Goal: Transaction & Acquisition: Purchase product/service

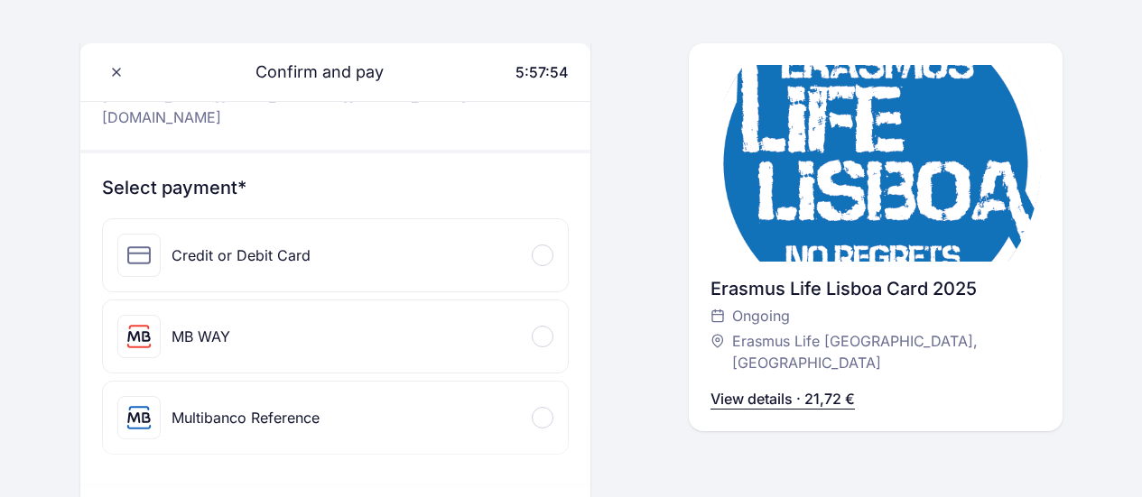
scroll to position [162, 0]
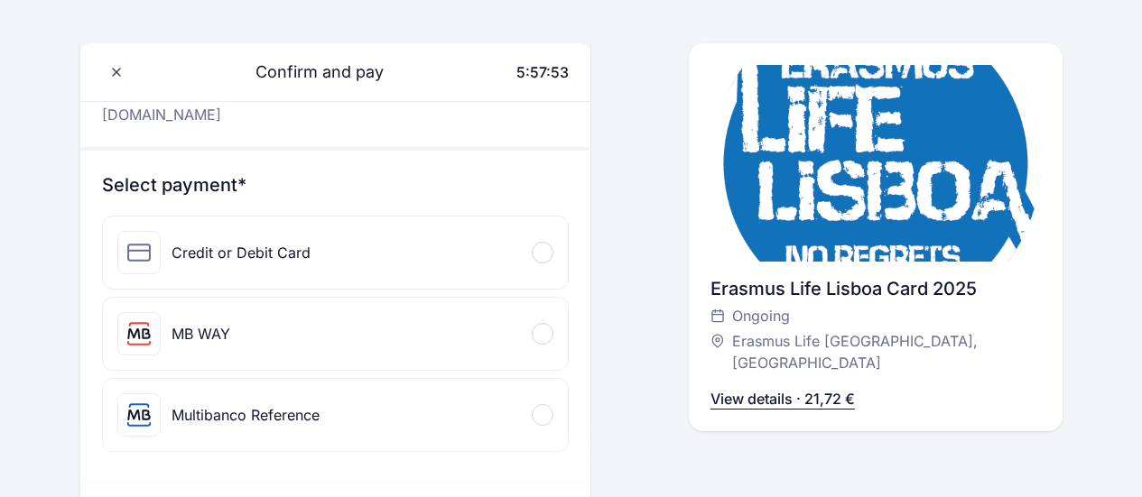
click at [503, 230] on div "Credit or Debit Card" at bounding box center [336, 253] width 466 height 72
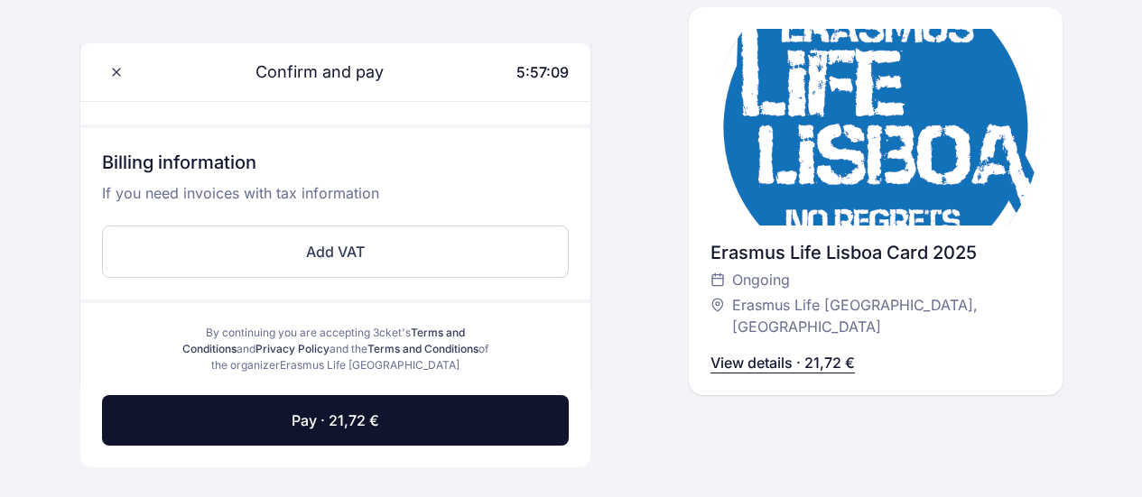
scroll to position [690, 0]
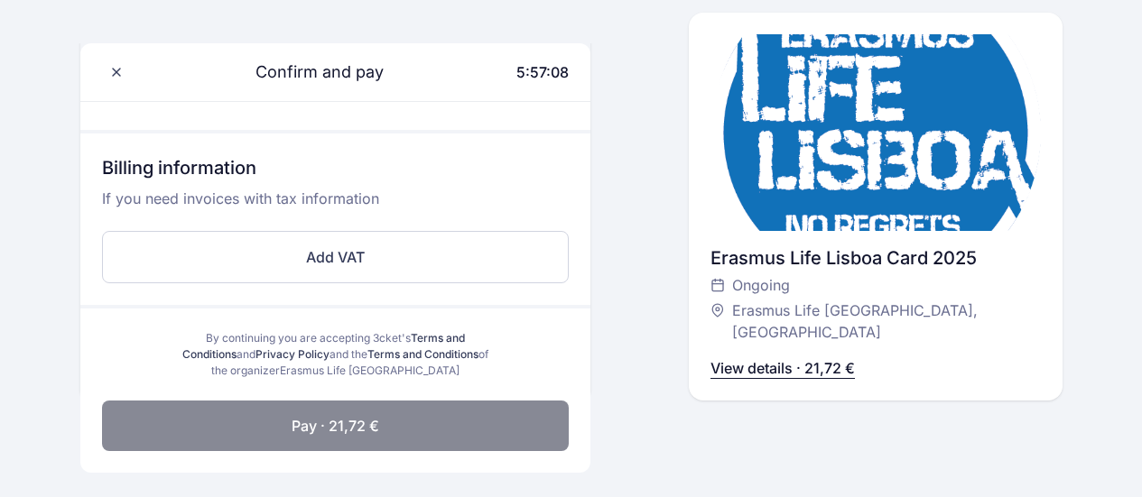
click at [338, 415] on span "Pay · 21,72 €" at bounding box center [336, 426] width 88 height 22
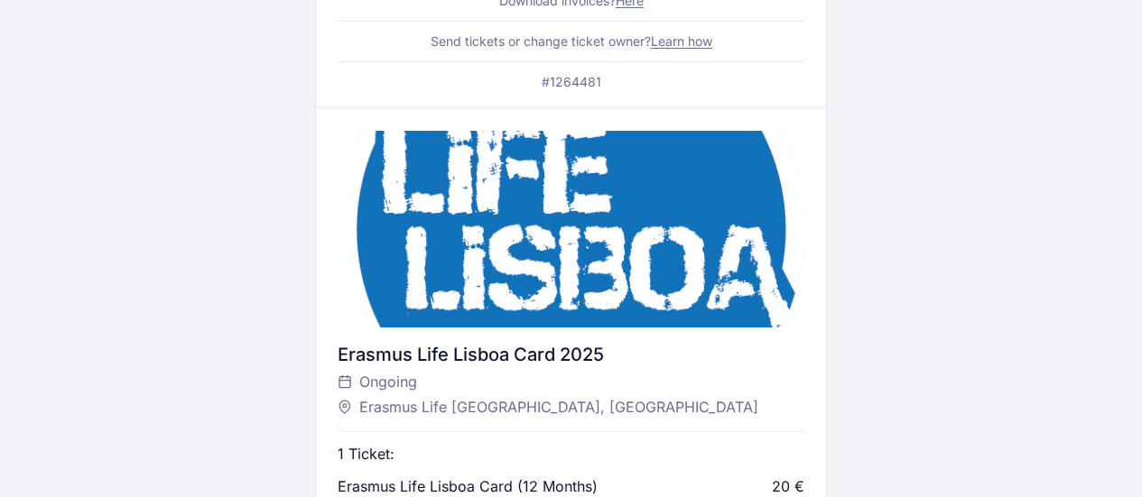
scroll to position [447, 0]
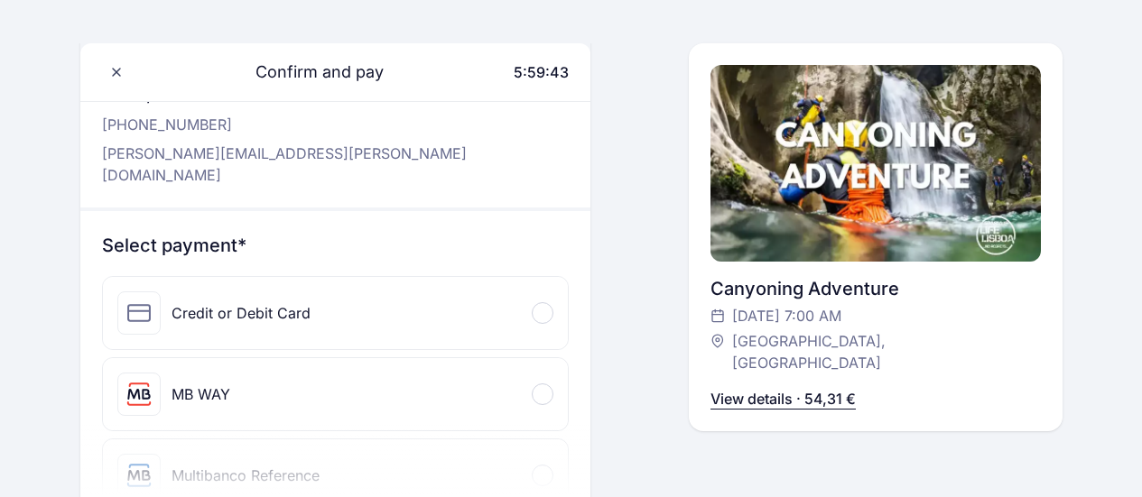
scroll to position [123, 0]
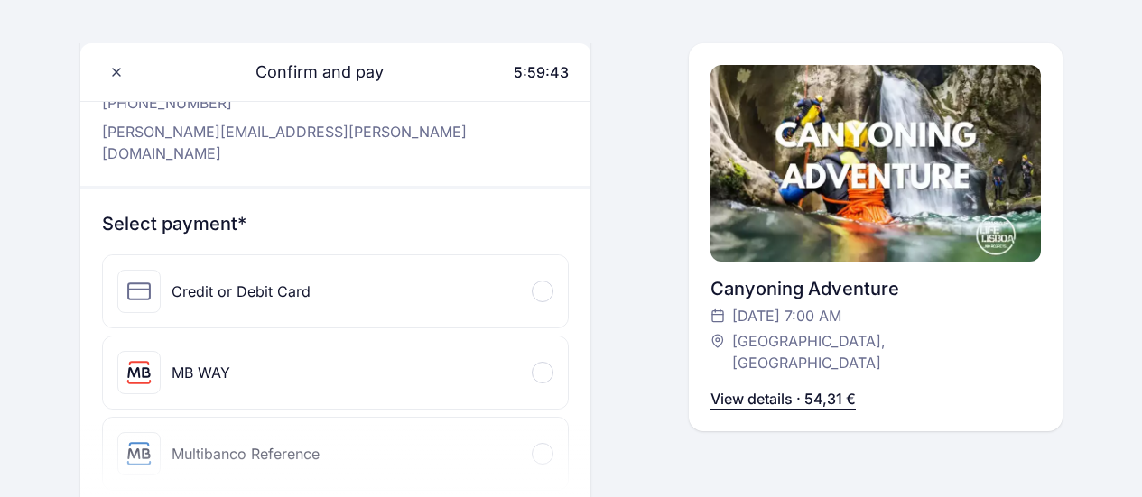
click at [497, 256] on div "Credit or Debit Card" at bounding box center [336, 291] width 466 height 72
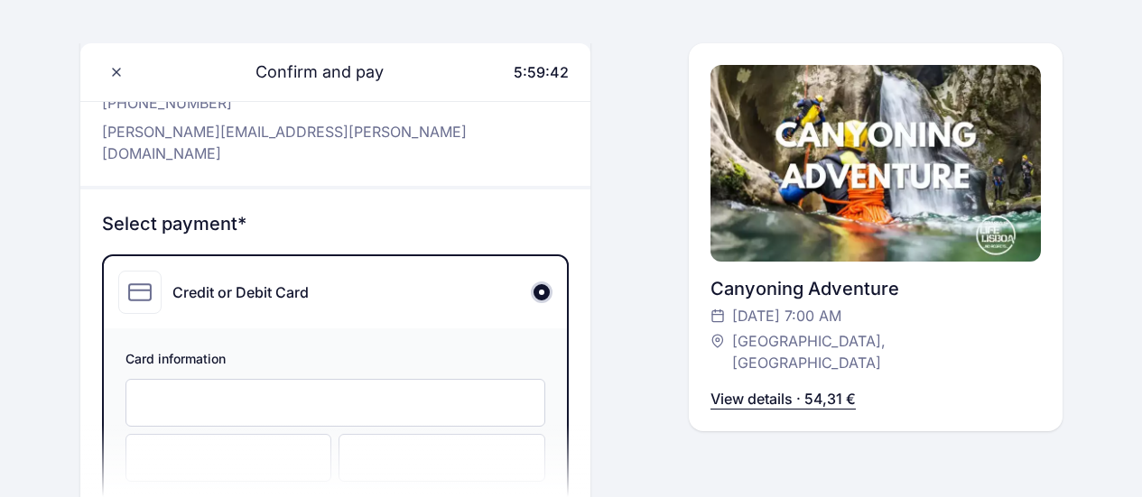
click at [248, 379] on div at bounding box center [335, 403] width 421 height 48
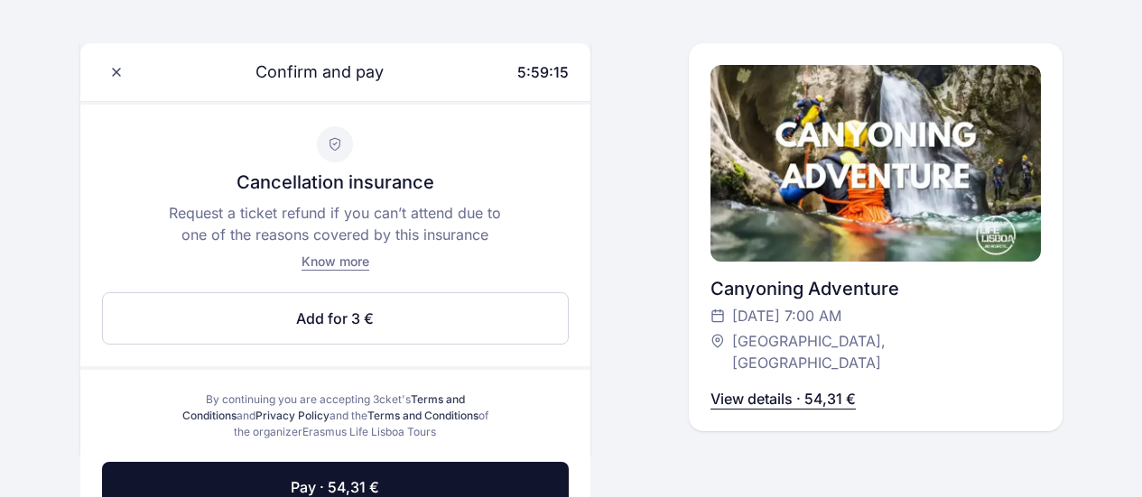
scroll to position [910, 0]
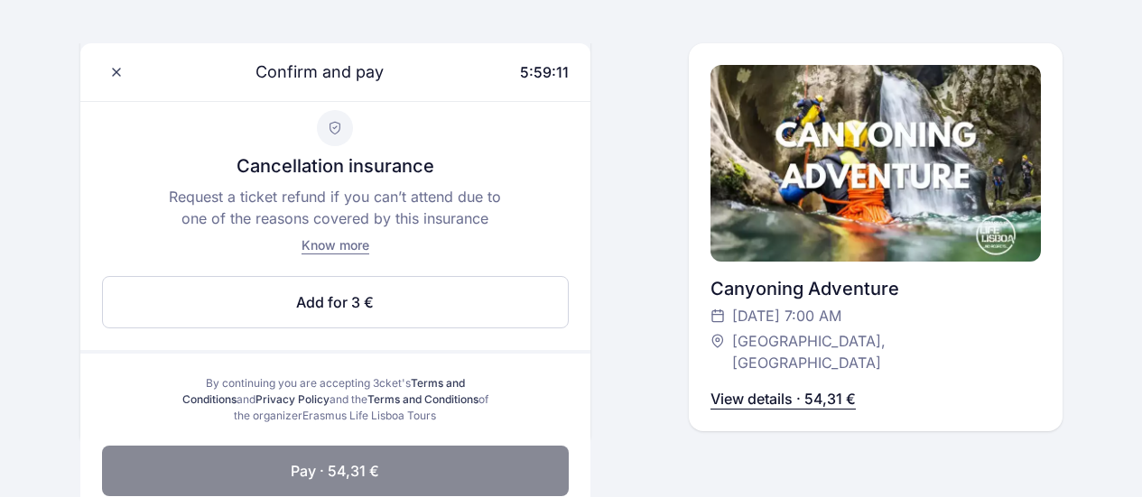
click at [418, 454] on button "Pay · 54,31 €" at bounding box center [336, 471] width 468 height 51
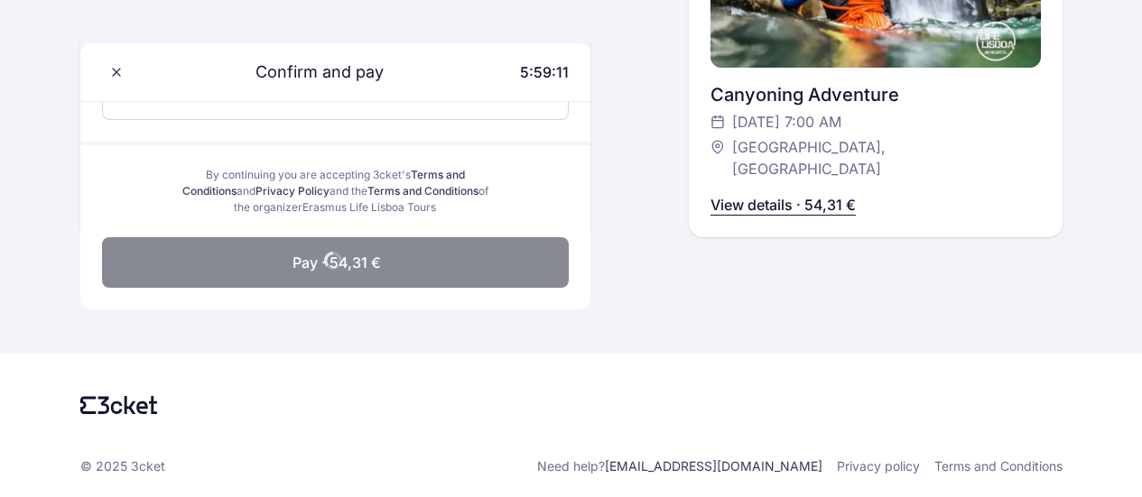
scroll to position [831, 0]
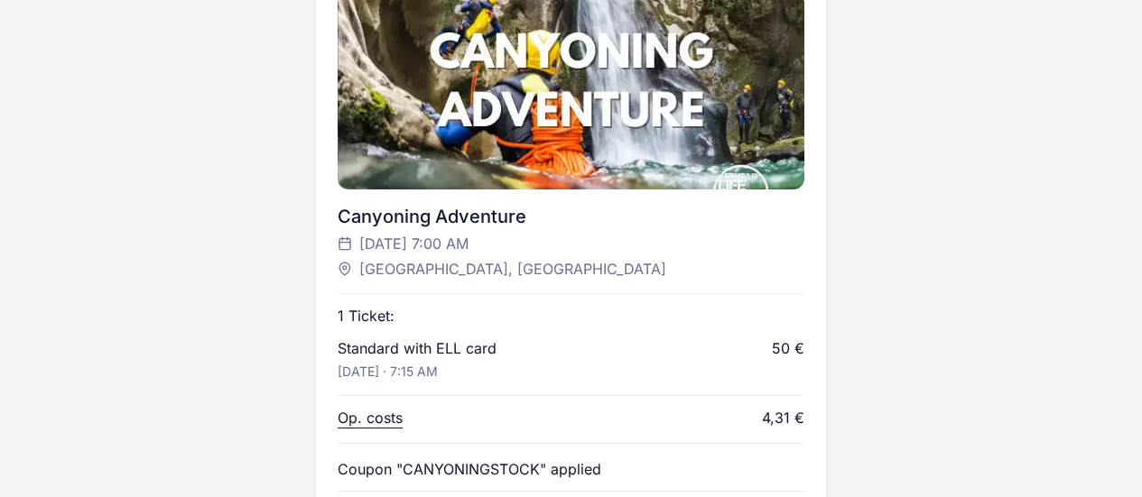
scroll to position [655, 0]
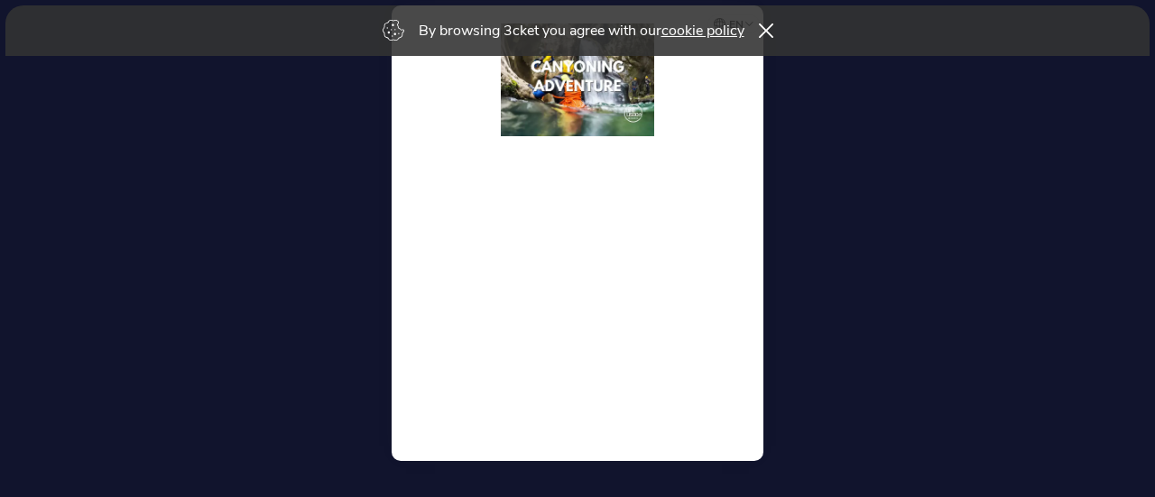
select select "41"
